Goal: Task Accomplishment & Management: Manage account settings

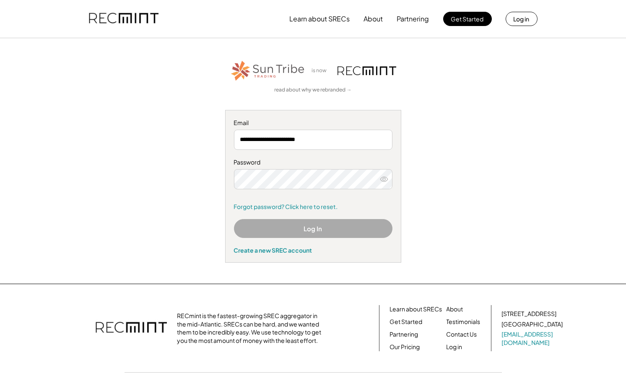
click at [349, 228] on button "Log In" at bounding box center [313, 228] width 159 height 19
click at [326, 234] on button "Log In" at bounding box center [313, 228] width 159 height 19
click at [370, 228] on button "Log In" at bounding box center [313, 228] width 159 height 19
click at [352, 236] on button "Log In" at bounding box center [313, 228] width 159 height 19
click at [524, 21] on button "Log in" at bounding box center [522, 19] width 32 height 14
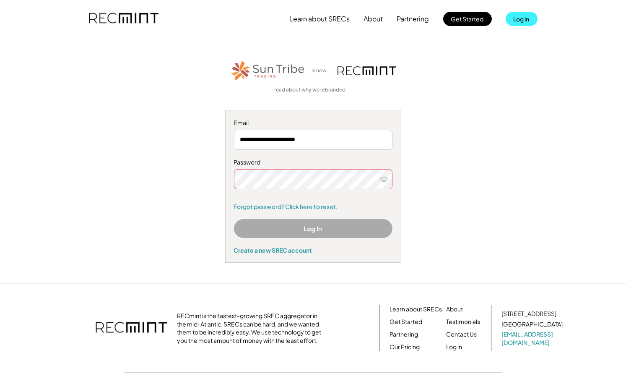
click at [384, 178] on icon at bounding box center [384, 179] width 8 height 8
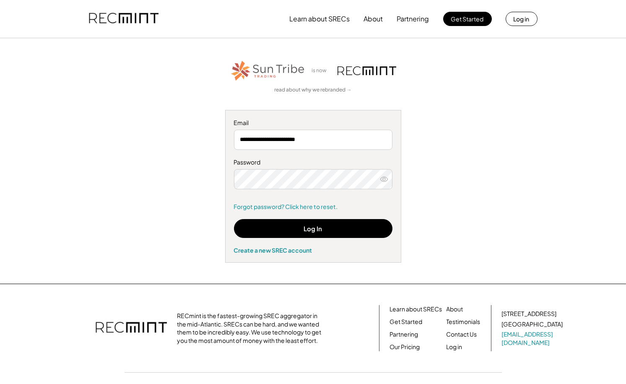
click at [363, 234] on button "Log In" at bounding box center [313, 228] width 159 height 19
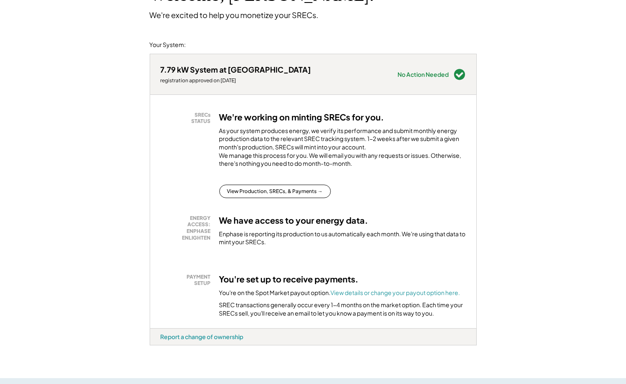
scroll to position [73, 0]
click at [442, 296] on font "View details or change your payout option here." at bounding box center [396, 292] width 130 height 8
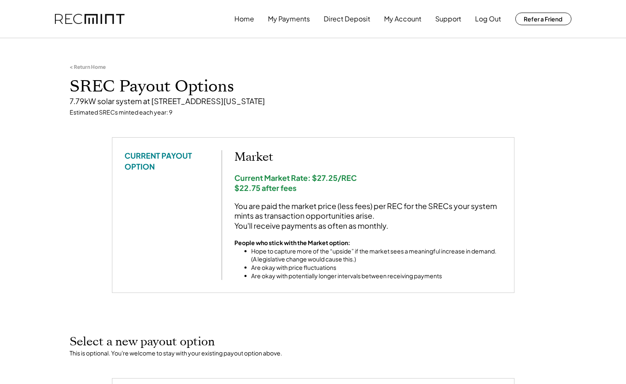
click at [297, 17] on button "My Payments" at bounding box center [290, 18] width 42 height 17
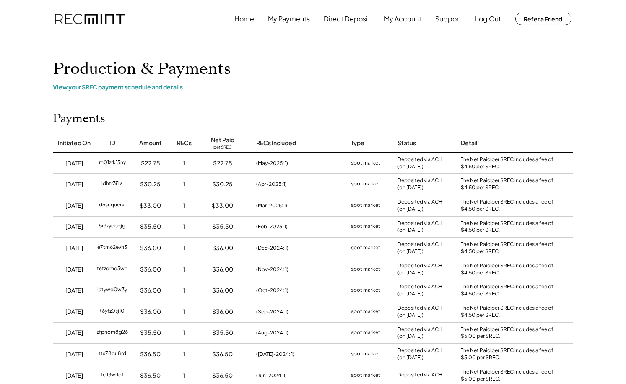
click at [173, 85] on div "View your SREC payment schedule and details" at bounding box center [313, 87] width 520 height 8
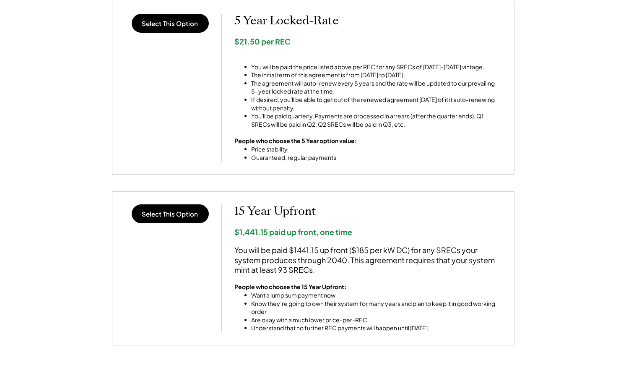
scroll to position [566, 0]
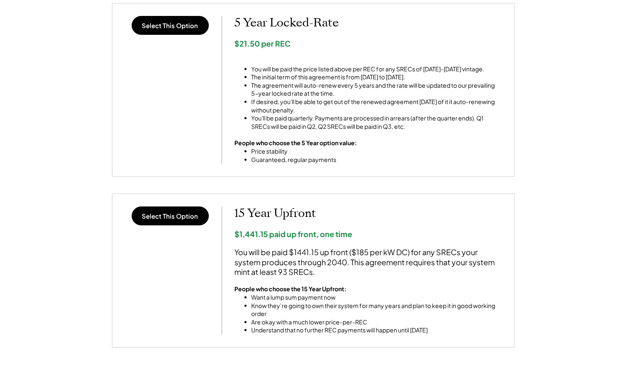
click at [171, 219] on button "Select This Option" at bounding box center [170, 215] width 77 height 19
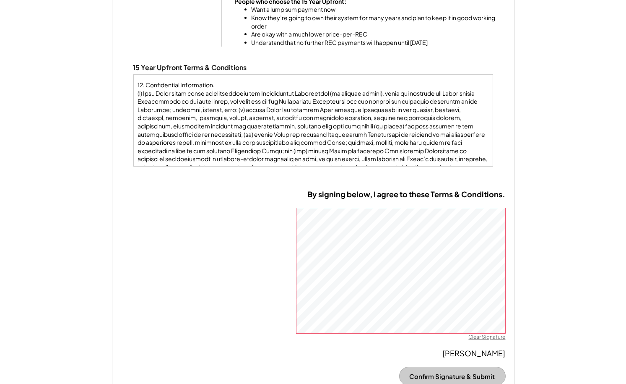
scroll to position [466, 0]
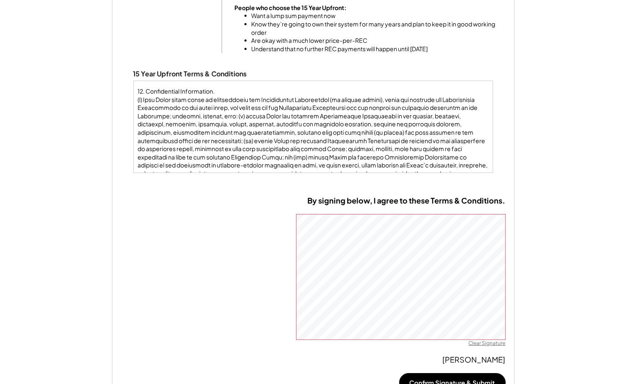
click at [483, 342] on div "Clear Signature" at bounding box center [487, 343] width 37 height 7
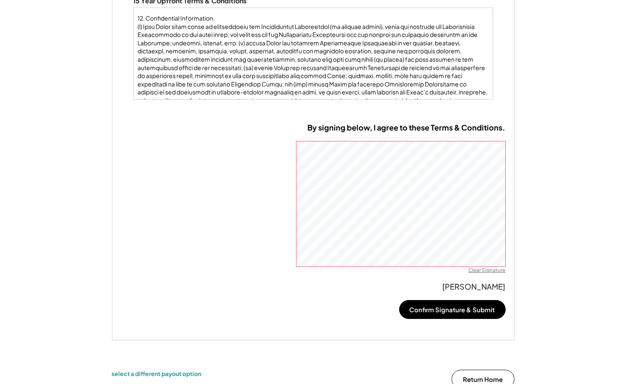
scroll to position [533, 0]
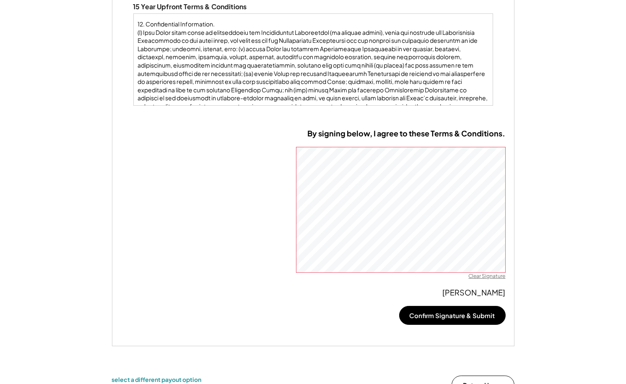
click at [480, 314] on button "Confirm Signature & Submit" at bounding box center [452, 315] width 107 height 19
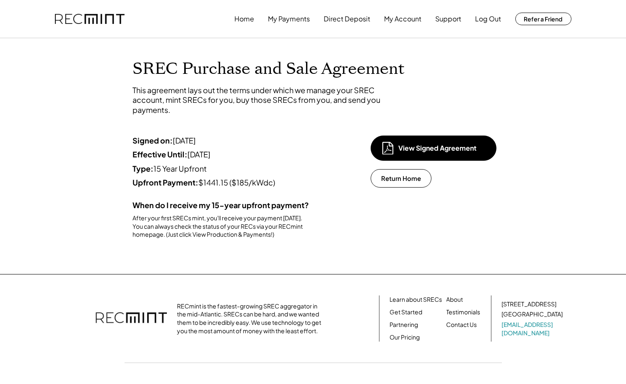
click at [449, 149] on div "View Signed Agreement" at bounding box center [441, 148] width 84 height 9
